Goal: Task Accomplishment & Management: Manage account settings

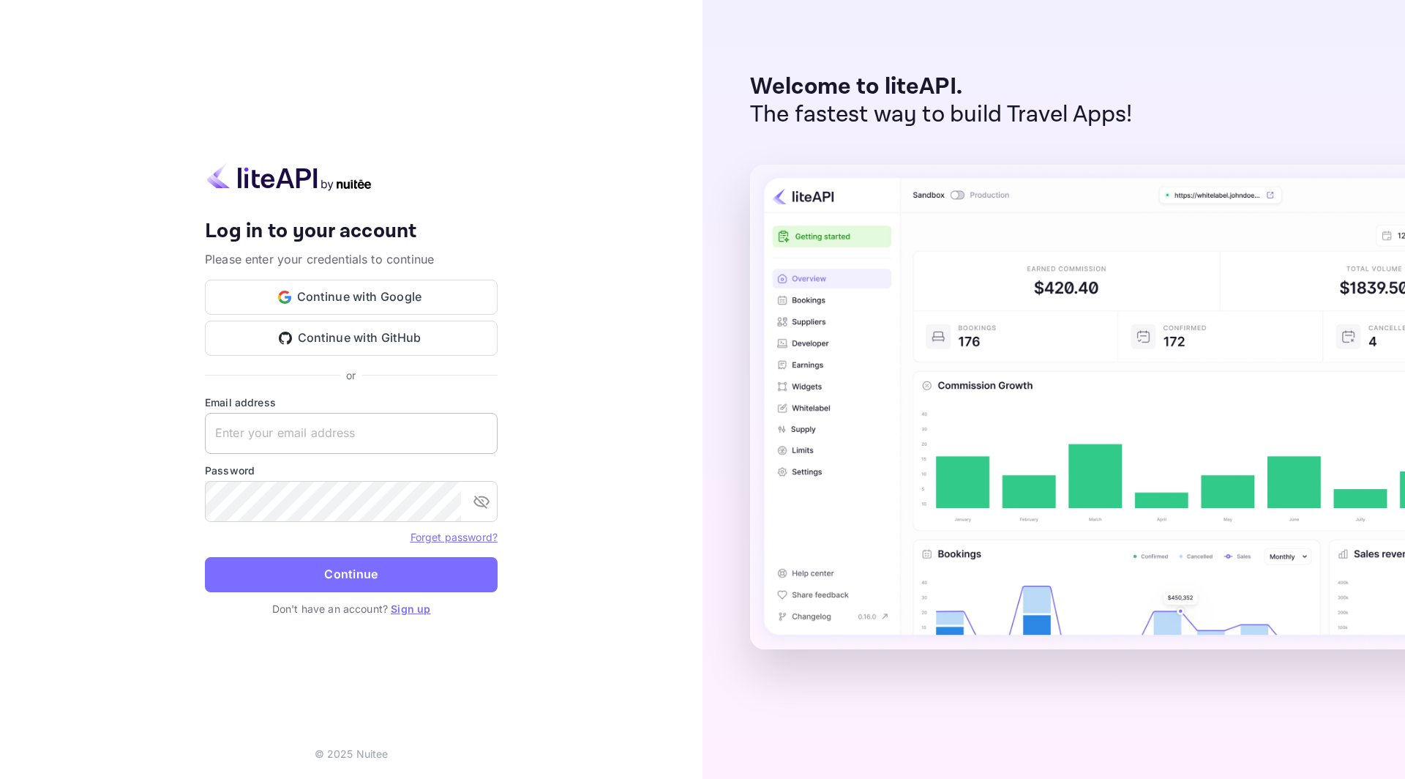
click at [321, 428] on input "text" at bounding box center [351, 433] width 293 height 41
type input "[EMAIL_ADDRESS][DOMAIN_NAME]"
paste input "[EMAIL_ADDRESS][DOMAIN_NAME]"
type input "[EMAIL_ADDRESS][DOMAIN_NAME]"
click at [205, 557] on button "Continue" at bounding box center [351, 574] width 293 height 35
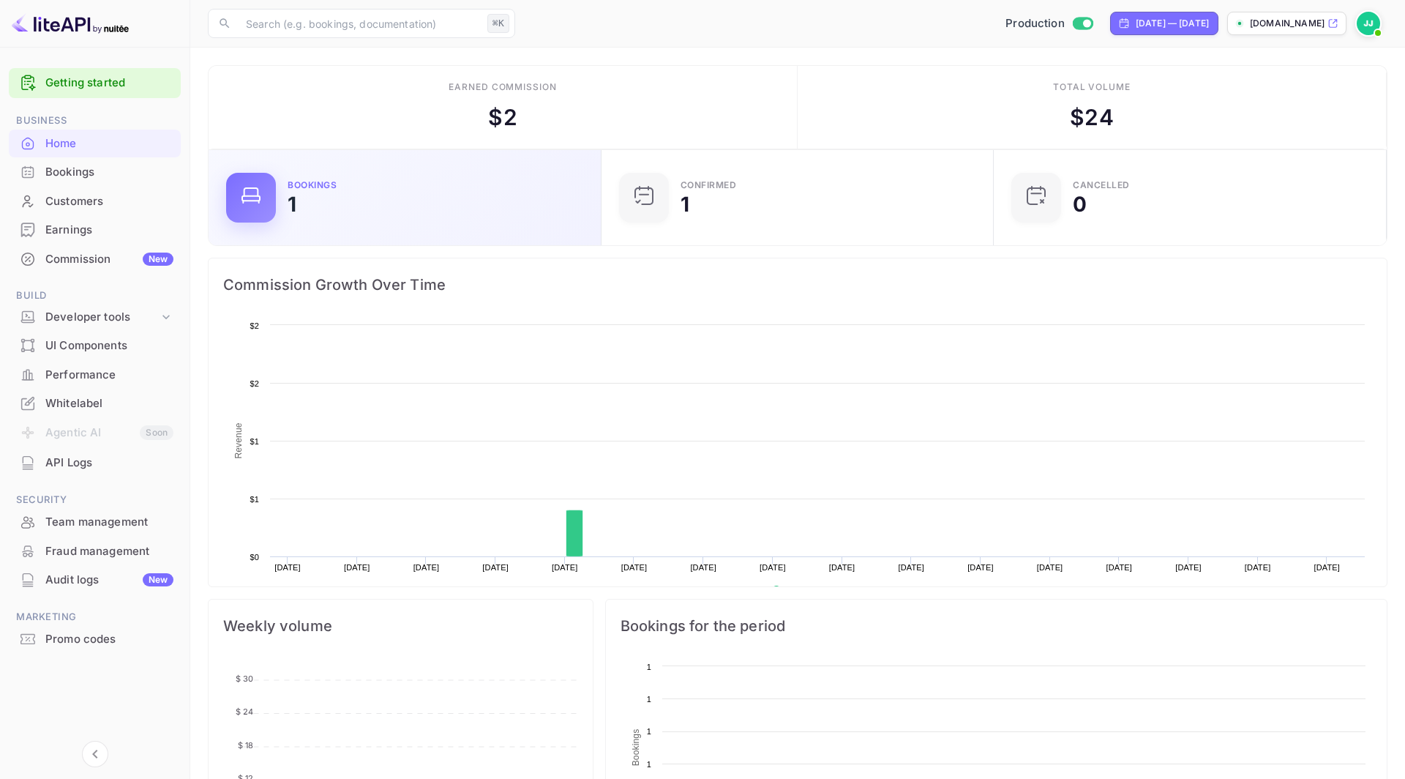
scroll to position [238, 384]
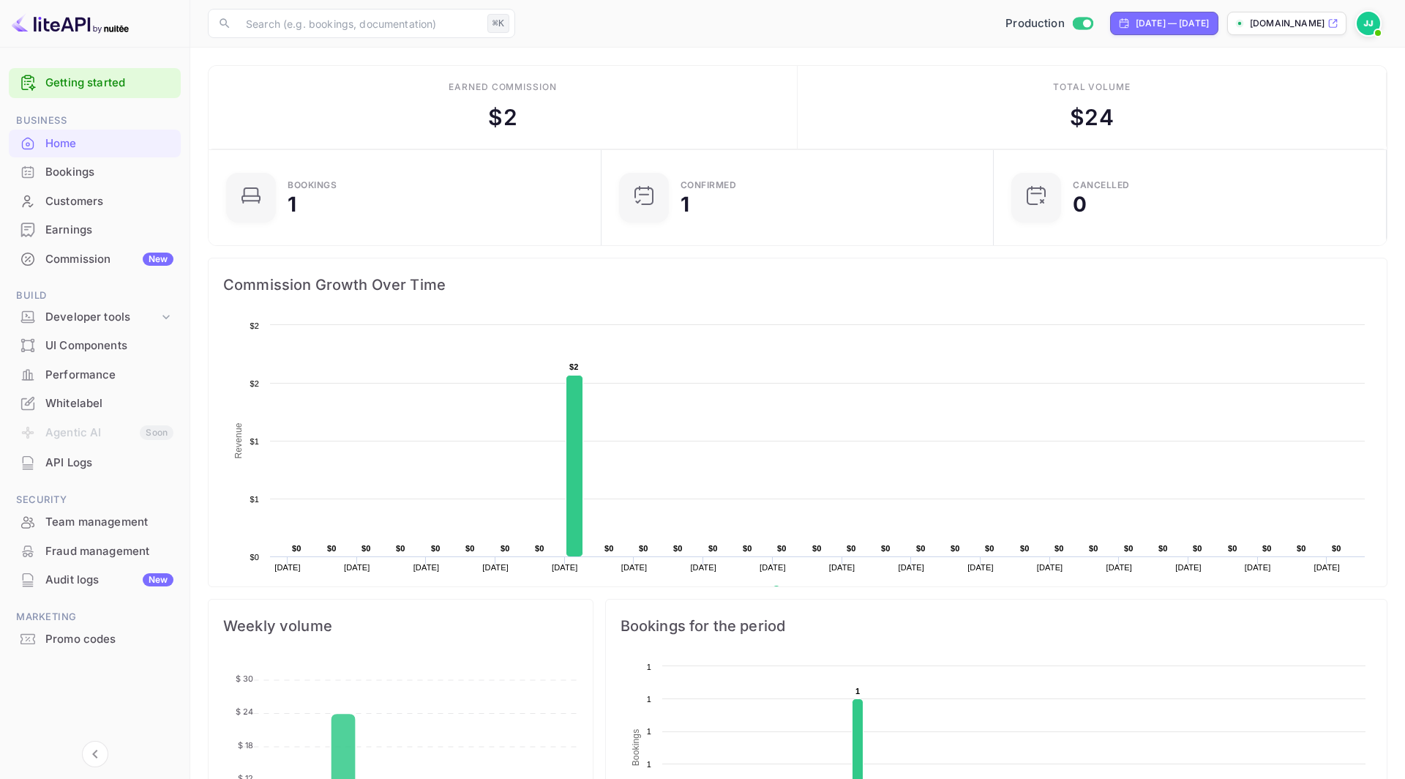
click at [81, 639] on div "Promo codes" at bounding box center [109, 639] width 128 height 17
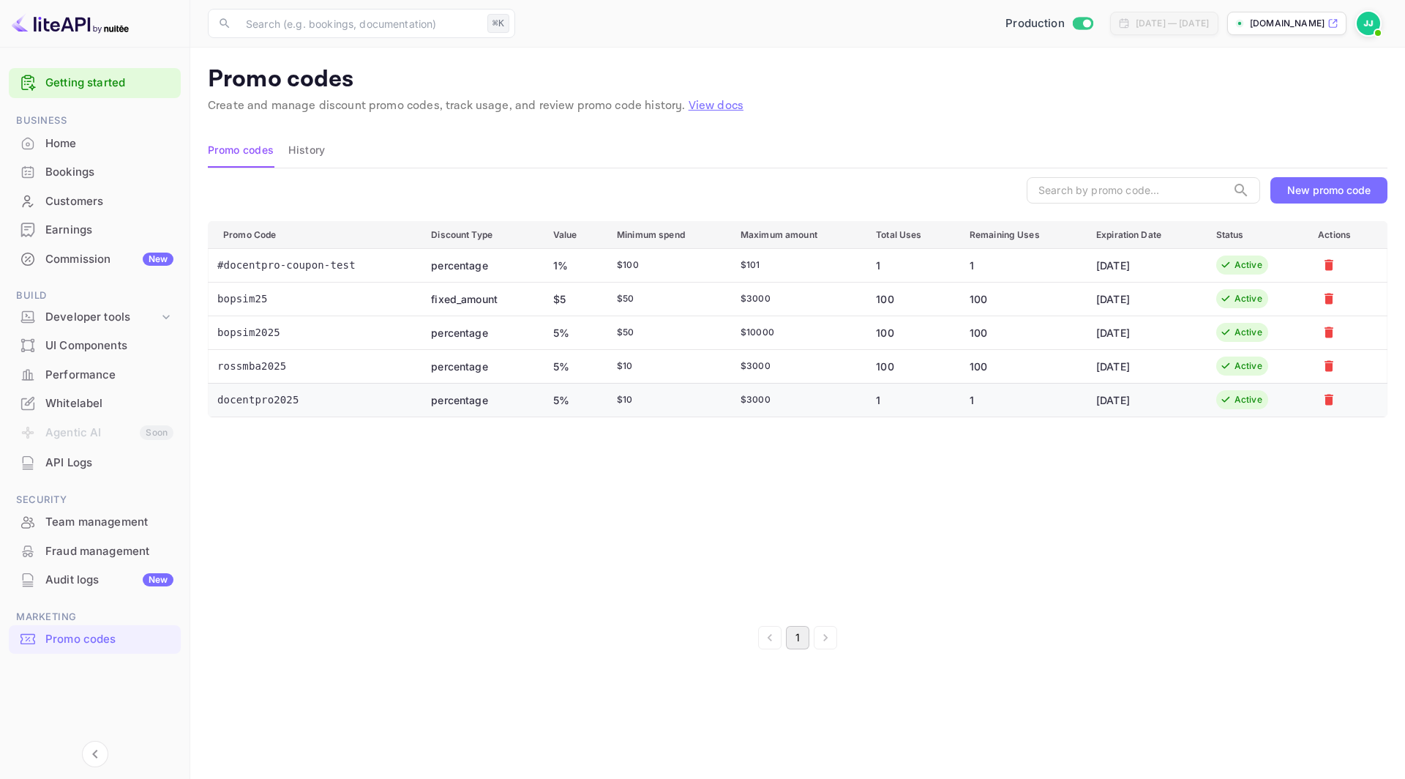
click at [283, 400] on td "docentpro2025" at bounding box center [315, 400] width 212 height 34
copy td "docentpro2025"
